Goal: Information Seeking & Learning: Learn about a topic

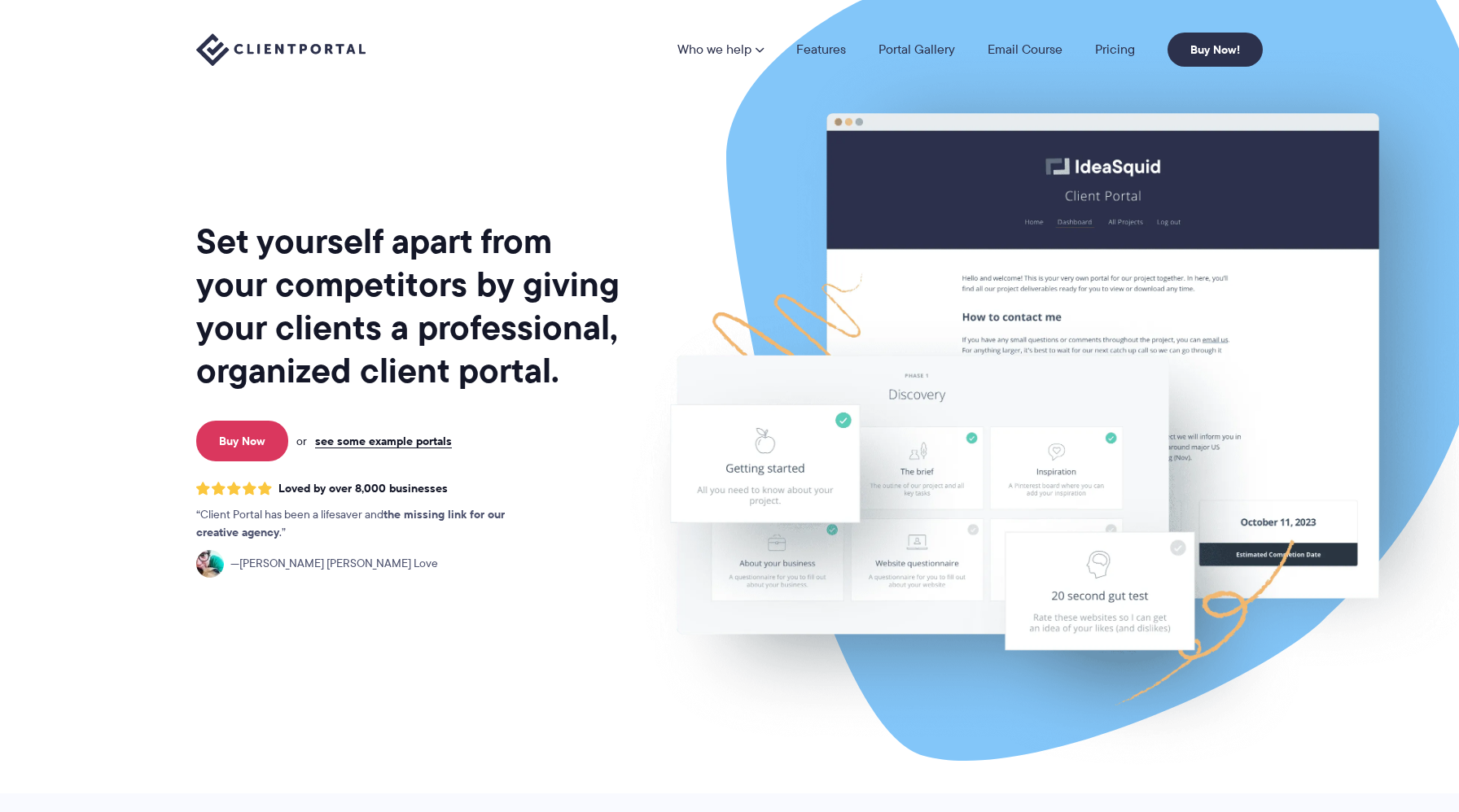
click at [1113, 60] on nav "Who we help Who we help View pricing Agencies See how Client Portal can help gi…" at bounding box center [970, 50] width 585 height 34
click at [1113, 55] on link "Pricing" at bounding box center [1115, 49] width 40 height 13
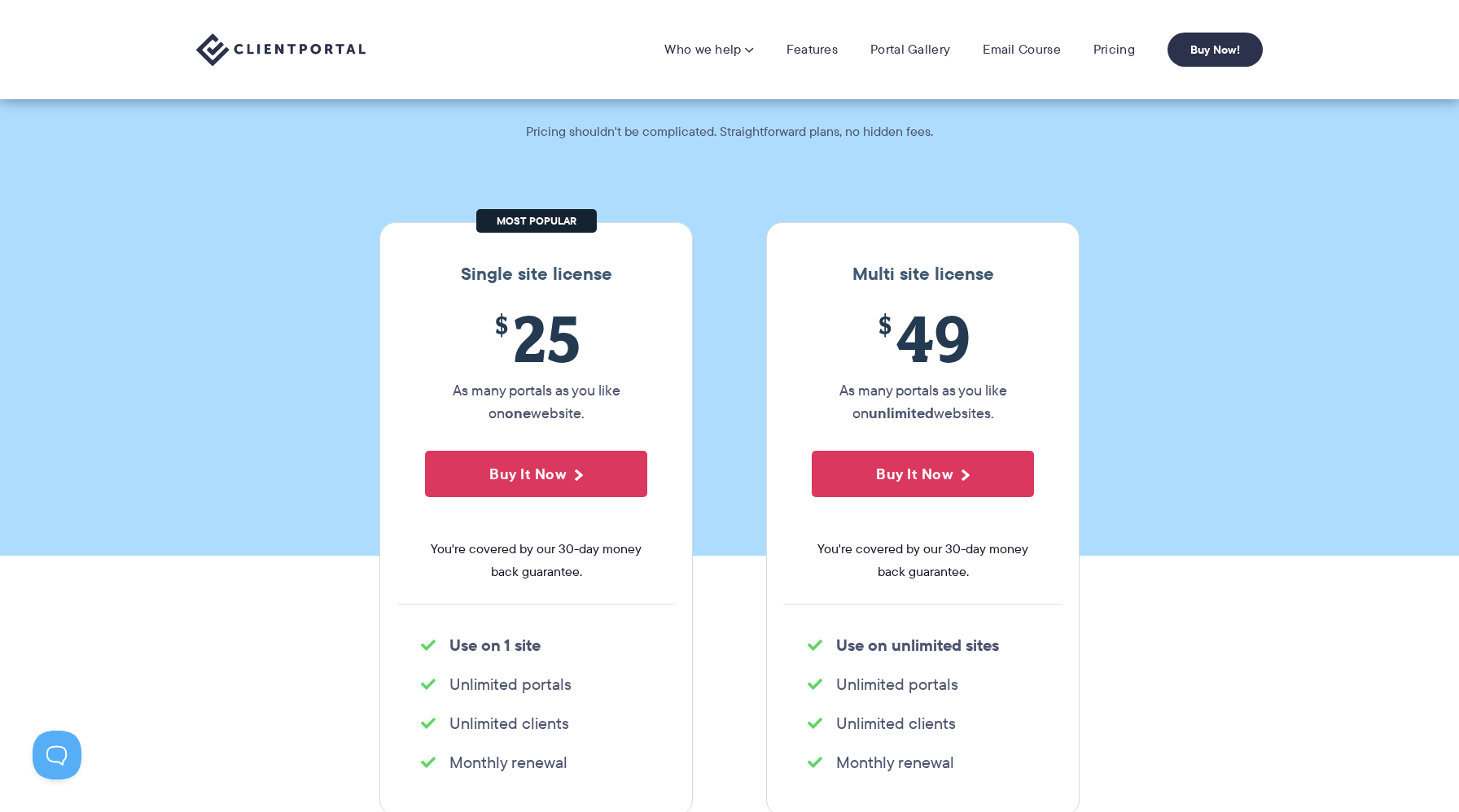
scroll to position [16, 0]
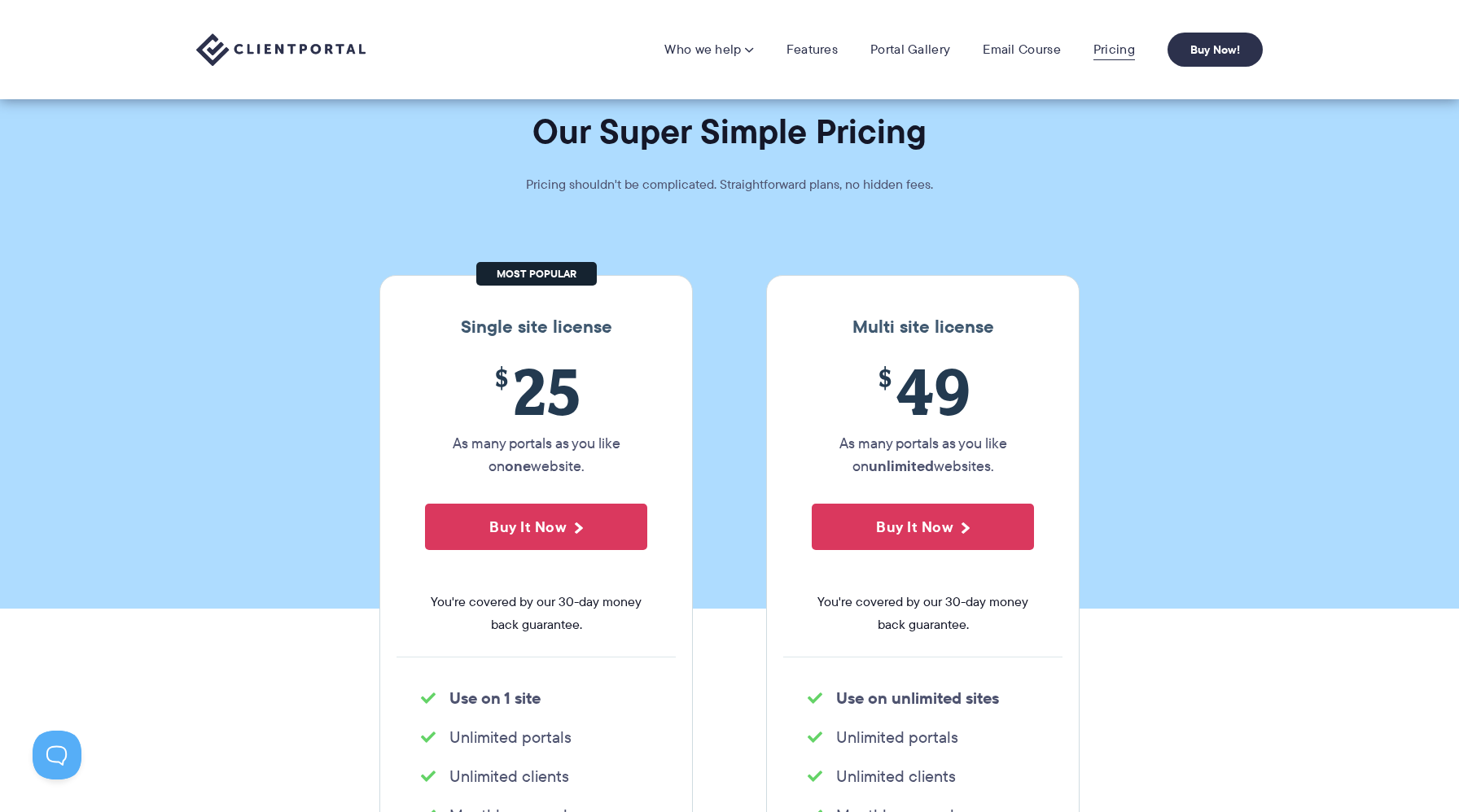
click at [1096, 44] on link "Pricing" at bounding box center [1114, 50] width 42 height 16
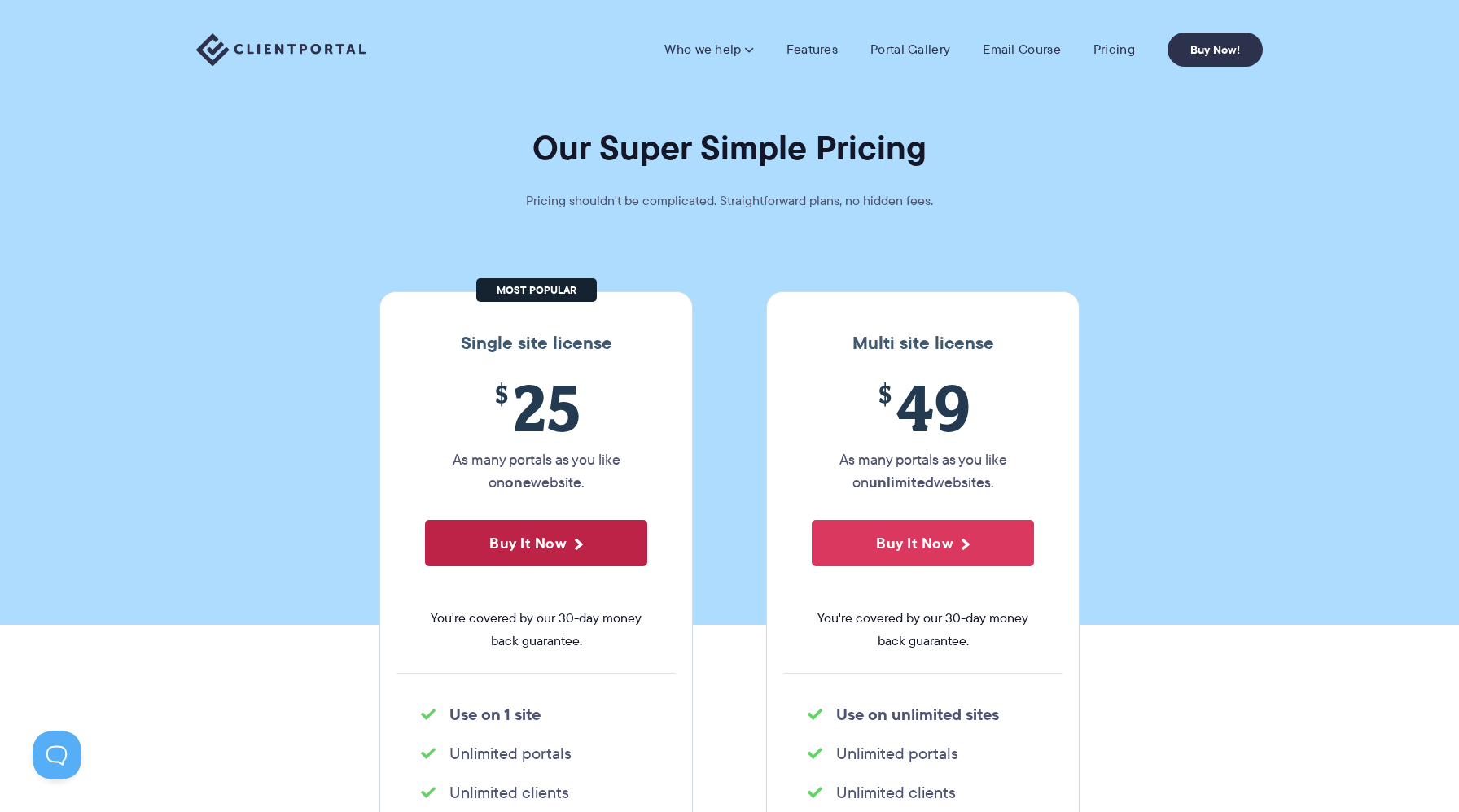
click at [555, 549] on button "Buy It Now" at bounding box center [536, 543] width 223 height 46
click at [900, 47] on link "Portal Gallery" at bounding box center [910, 50] width 80 height 16
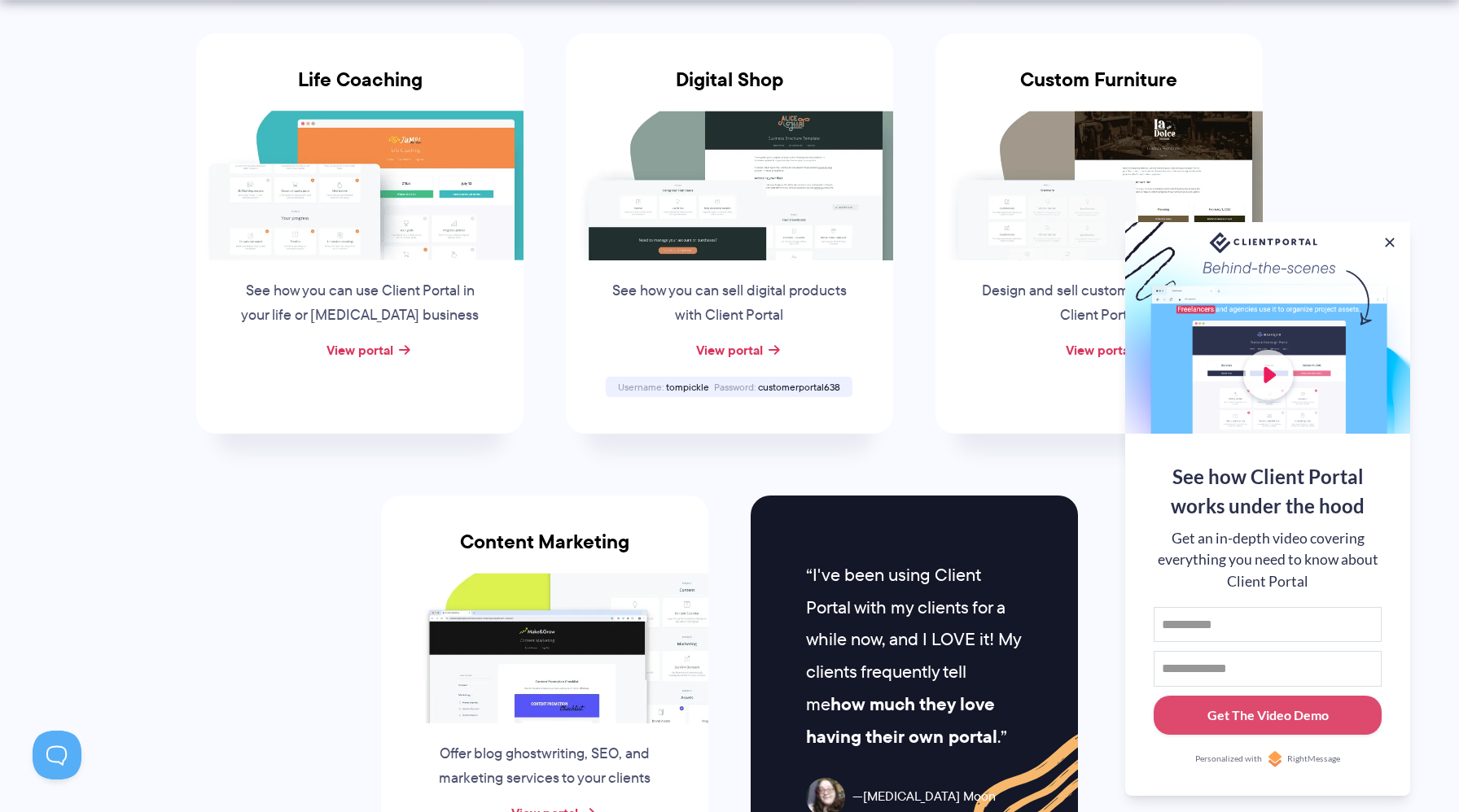
scroll to position [1355, 0]
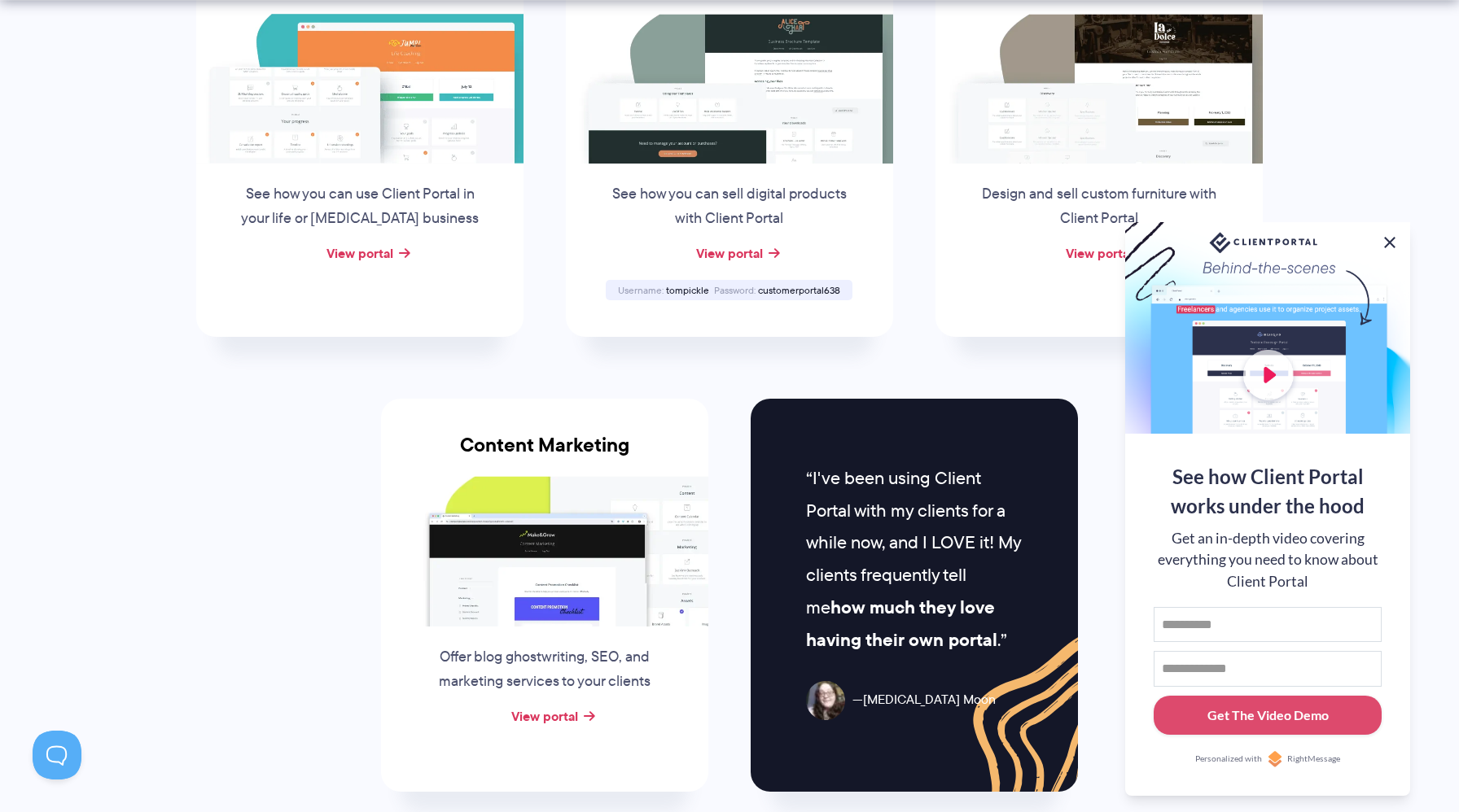
click at [1391, 234] on button at bounding box center [1390, 242] width 20 height 20
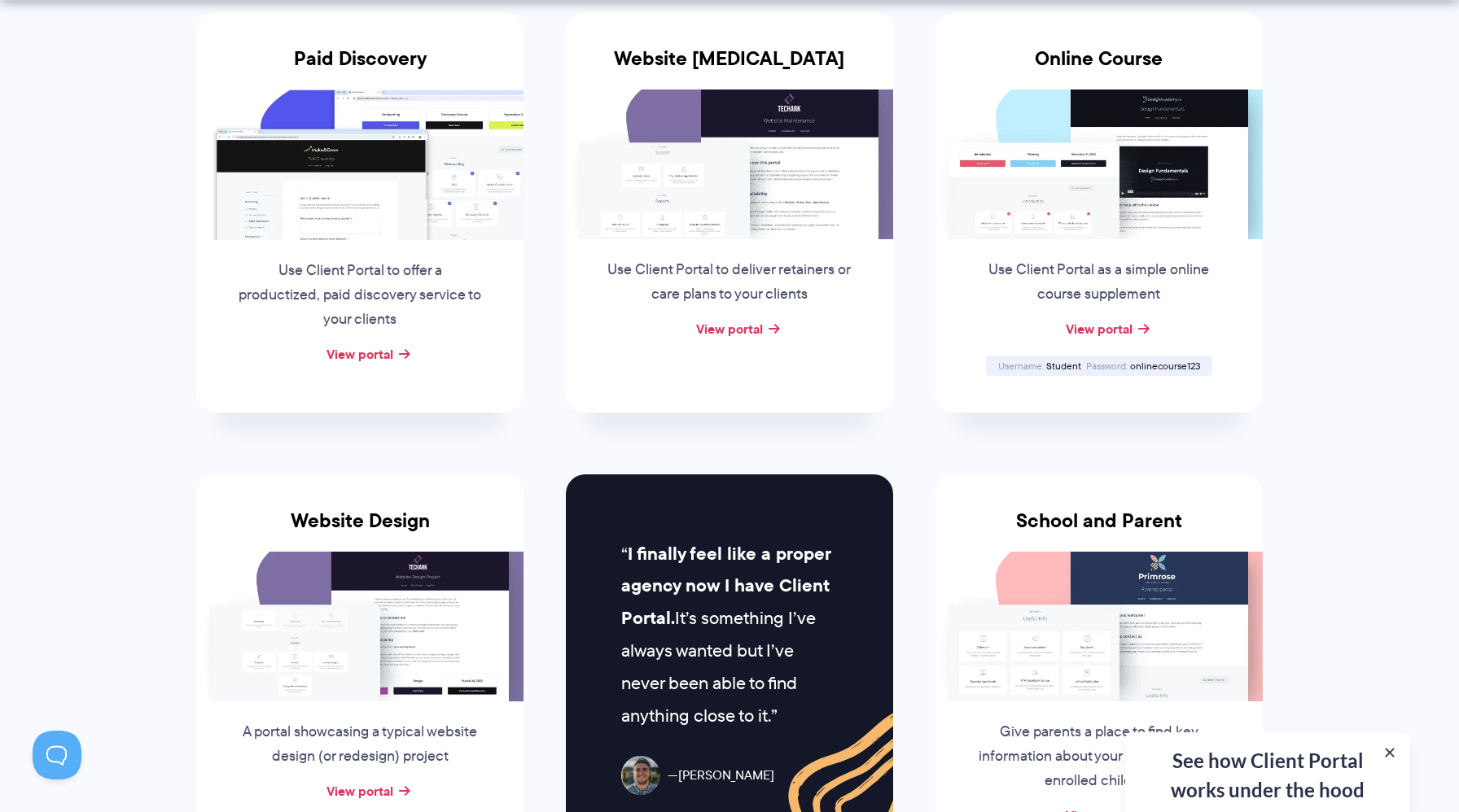
scroll to position [609, 0]
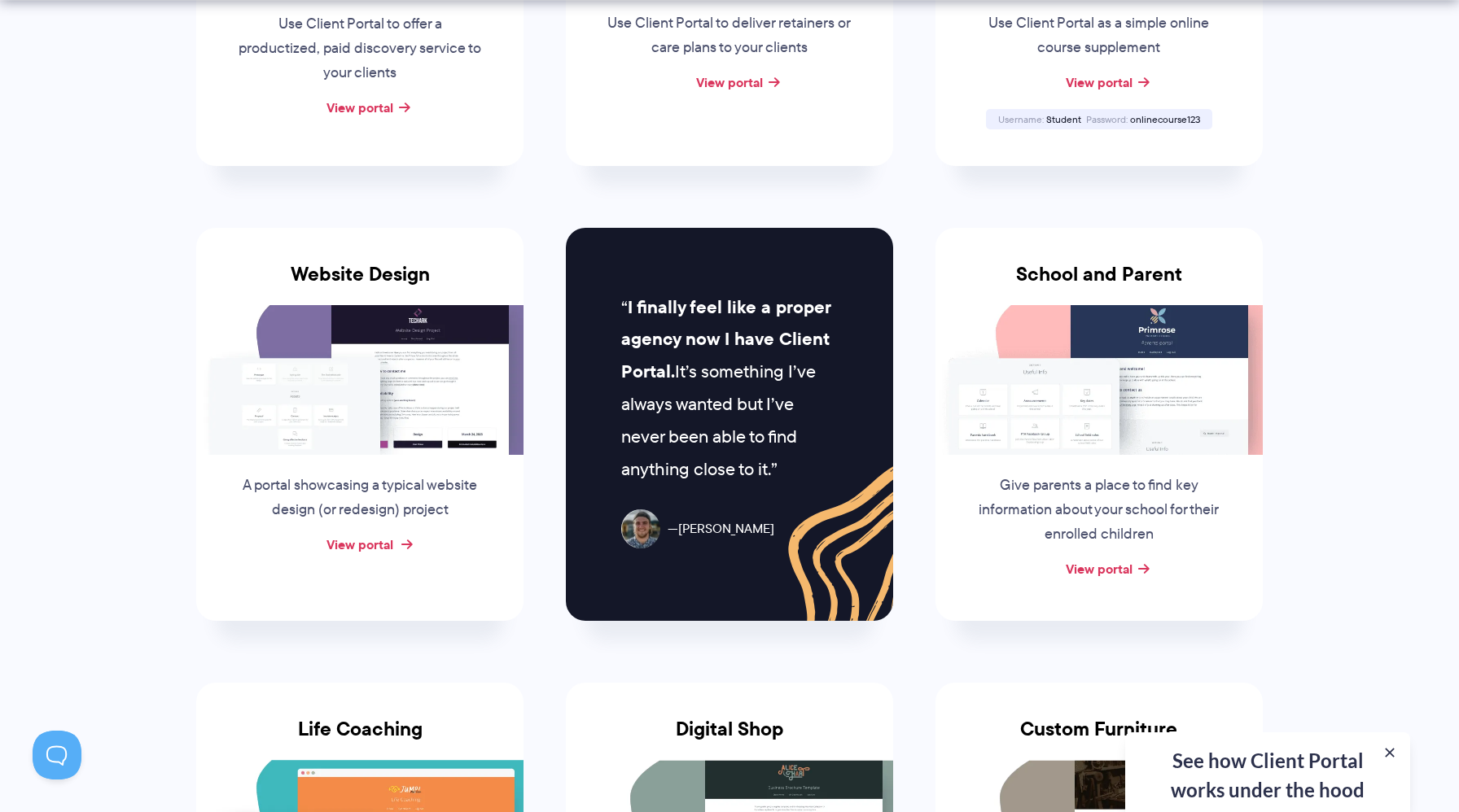
click at [375, 545] on link "View portal" at bounding box center [360, 545] width 67 height 20
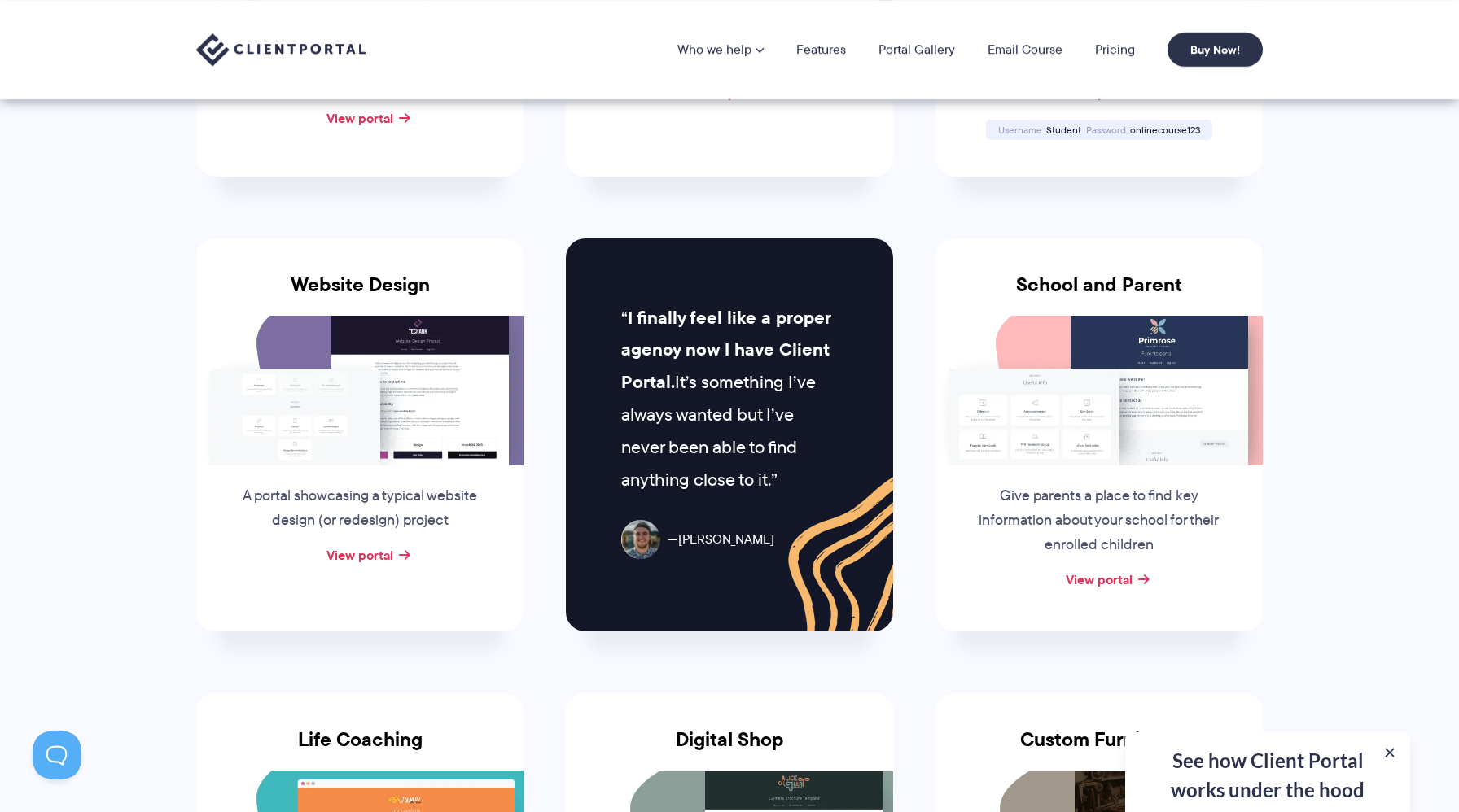
scroll to position [593, 0]
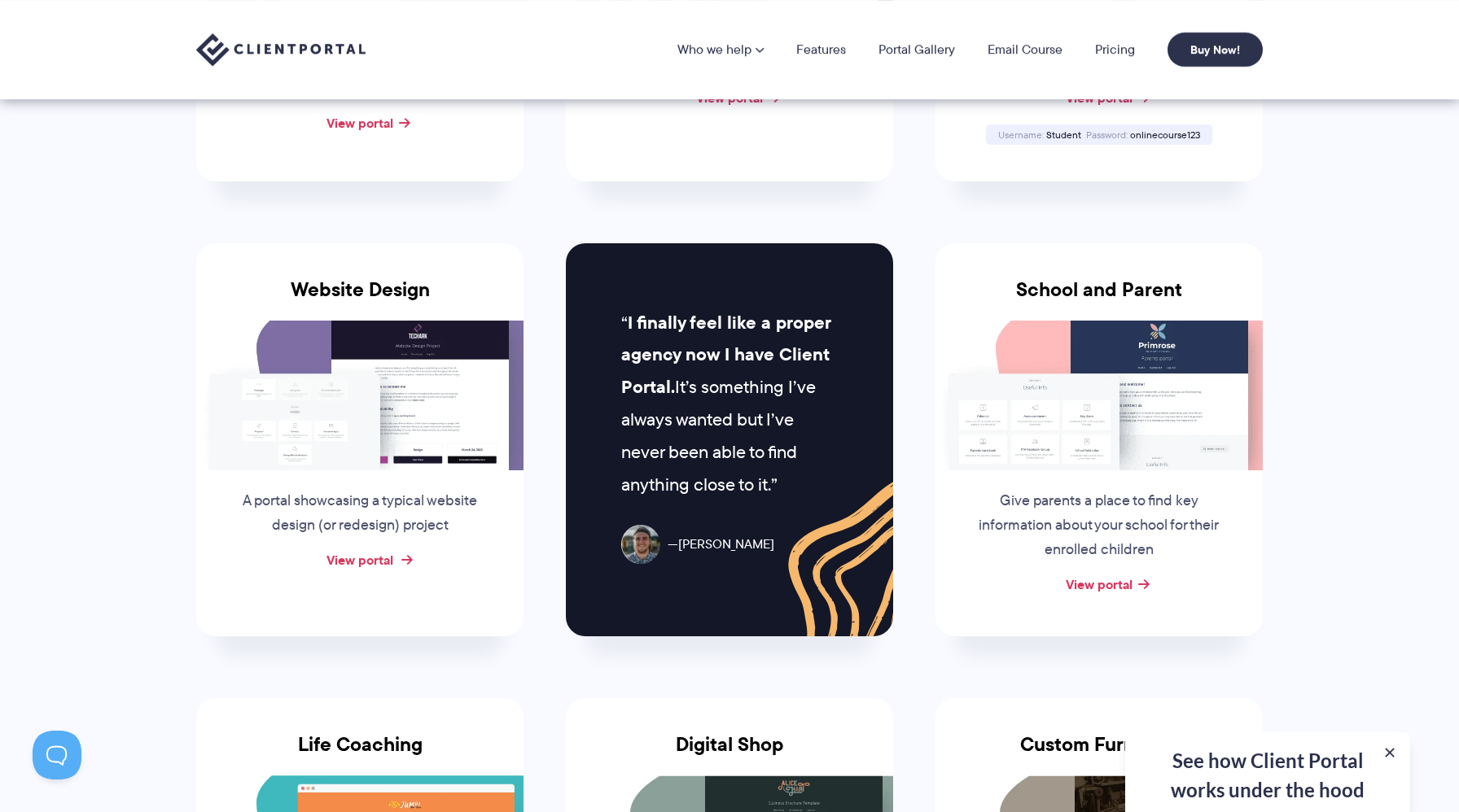
click at [375, 556] on link "View portal" at bounding box center [360, 560] width 67 height 20
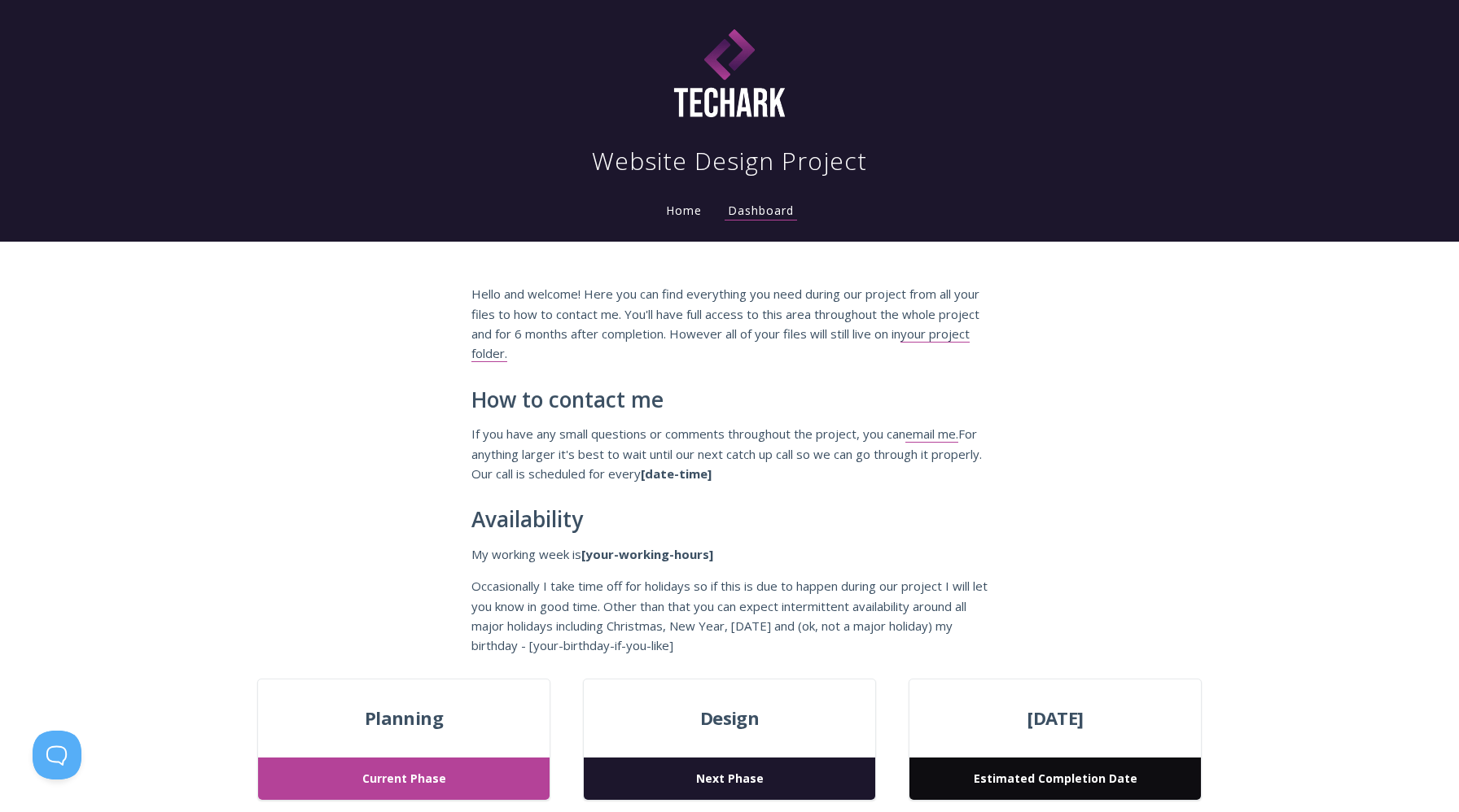
click at [708, 212] on li "Home" at bounding box center [683, 206] width 61 height 33
click at [683, 212] on link "Home" at bounding box center [684, 210] width 43 height 15
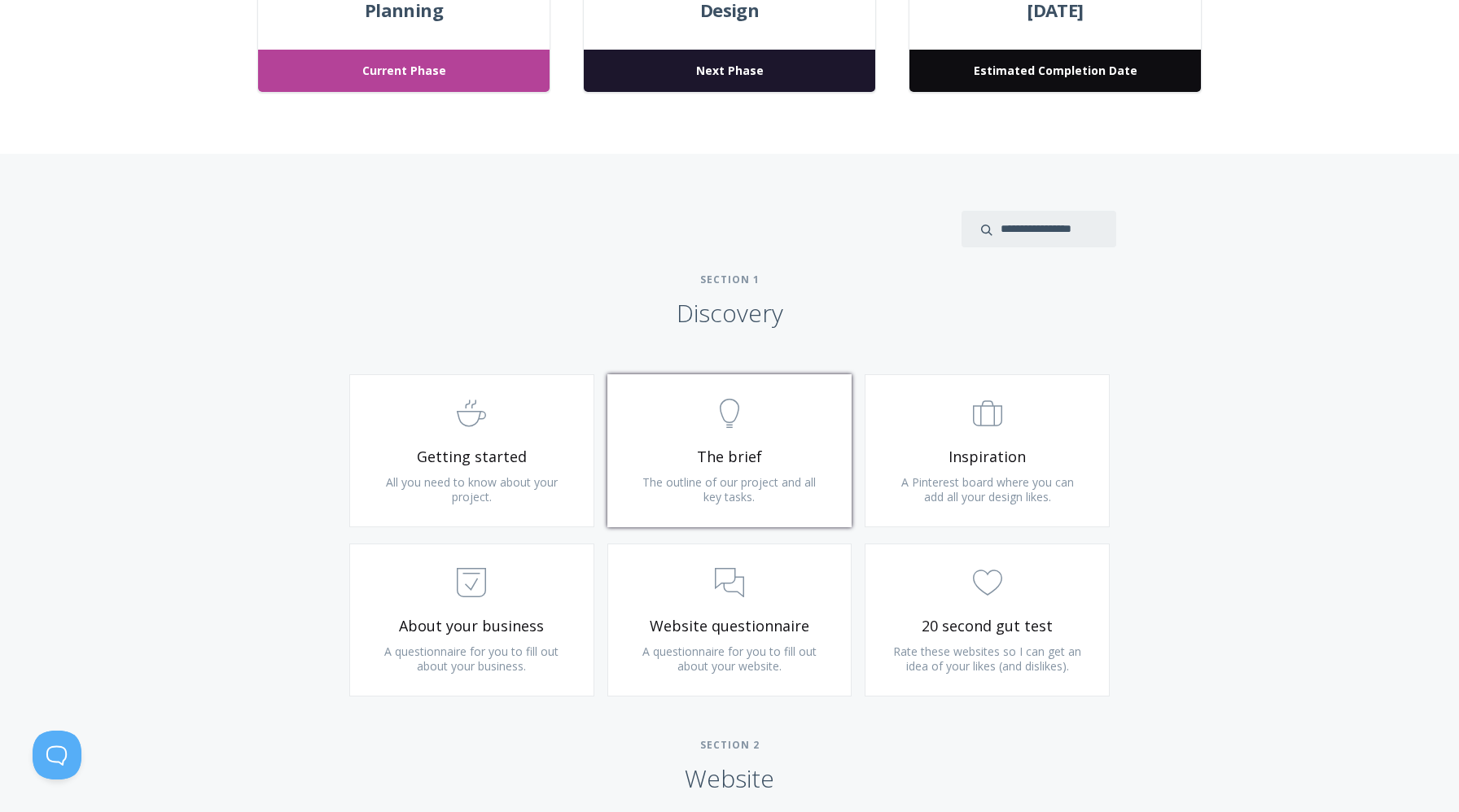
scroll to position [751, 0]
